Goal: Navigation & Orientation: Find specific page/section

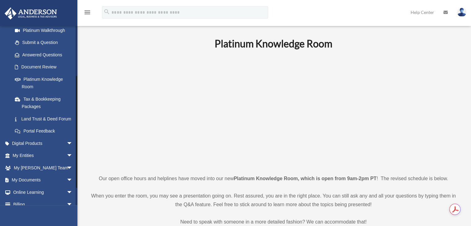
scroll to position [103, 0]
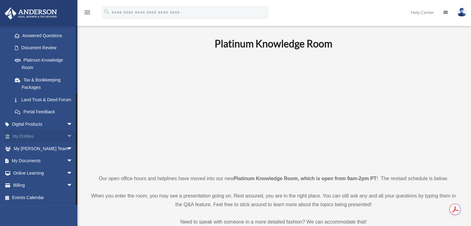
click at [67, 137] on span "arrow_drop_down" at bounding box center [73, 136] width 12 height 13
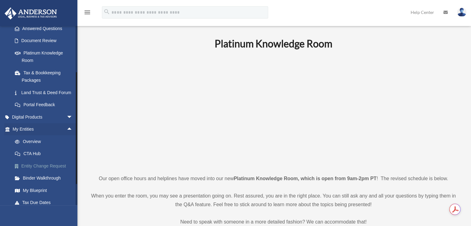
scroll to position [124, 0]
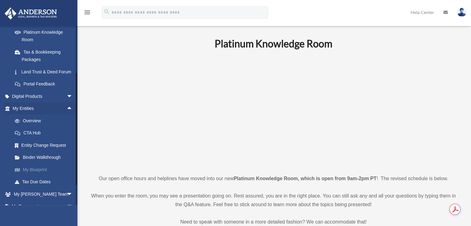
click at [39, 174] on link "My Blueprint" at bounding box center [45, 169] width 73 height 12
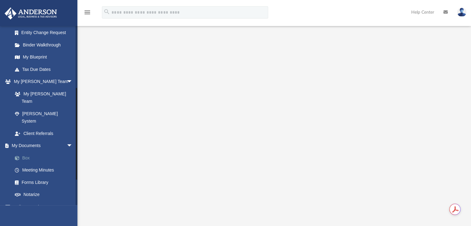
scroll to position [120, 0]
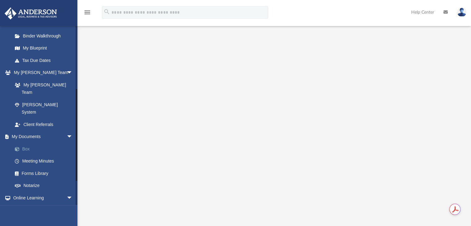
click at [30, 143] on link "Box" at bounding box center [45, 149] width 73 height 12
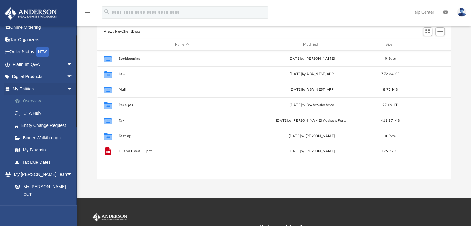
scroll to position [18, 0]
click at [42, 103] on link "Overview" at bounding box center [45, 102] width 73 height 12
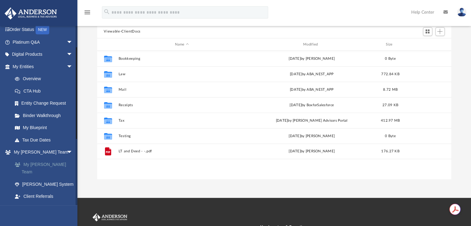
click at [48, 164] on link "My [PERSON_NAME] Team" at bounding box center [45, 168] width 73 height 20
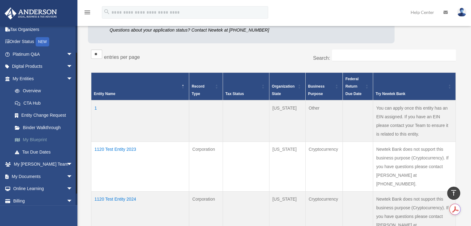
scroll to position [31, 0]
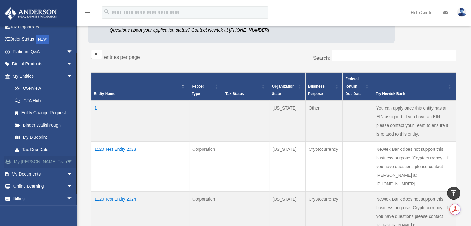
drag, startPoint x: 68, startPoint y: 160, endPoint x: 63, endPoint y: 160, distance: 5.0
click at [67, 160] on span "arrow_drop_down" at bounding box center [73, 162] width 12 height 13
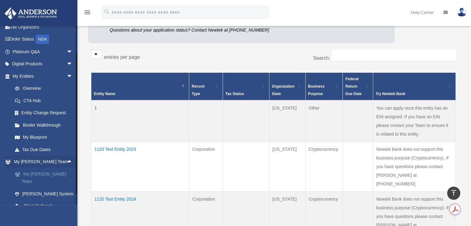
click at [48, 176] on link "My [PERSON_NAME] Team" at bounding box center [45, 178] width 73 height 20
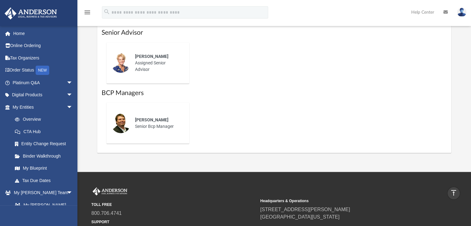
scroll to position [431, 0]
